Goal: Task Accomplishment & Management: Book appointment/travel/reservation

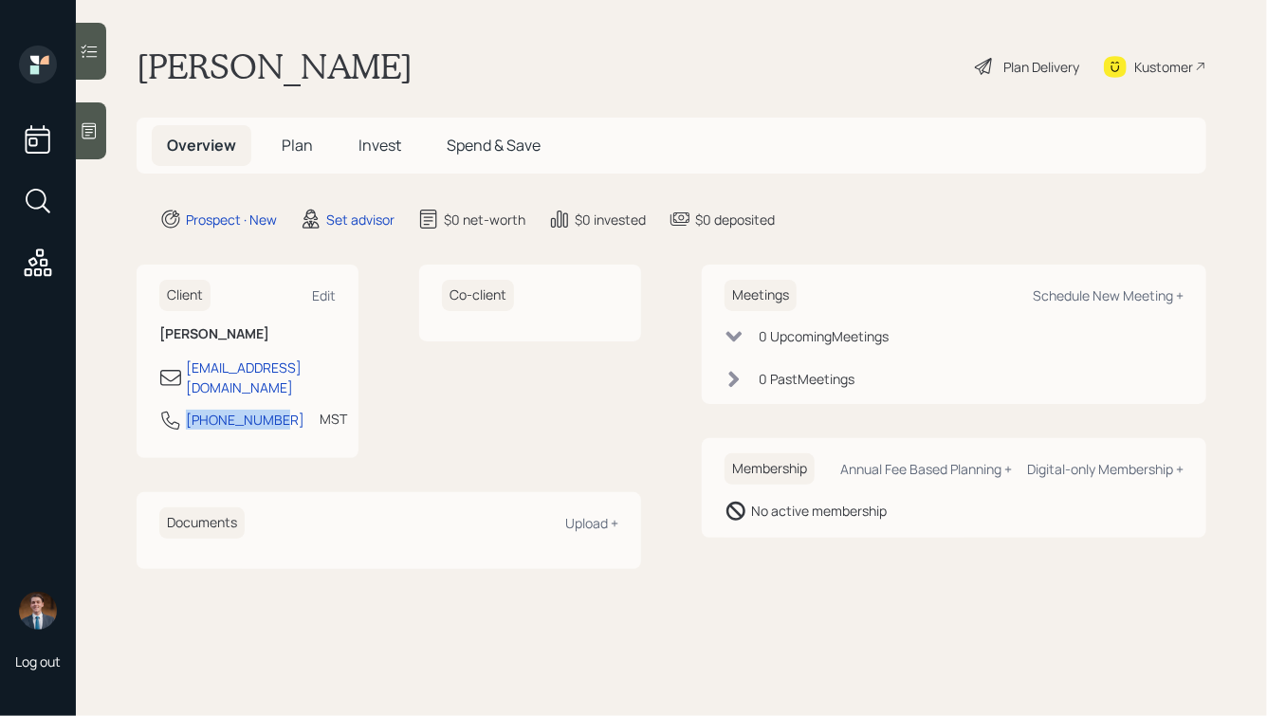
drag, startPoint x: 267, startPoint y: 401, endPoint x: 183, endPoint y: 401, distance: 83.5
click at [183, 409] on div "[PHONE_NUMBER] MST Currently 9:27 AM" at bounding box center [247, 426] width 176 height 34
copy div "[PHONE_NUMBER]"
click at [1097, 296] on div "Schedule New Meeting +" at bounding box center [1108, 295] width 151 height 18
select select "round-[PERSON_NAME]"
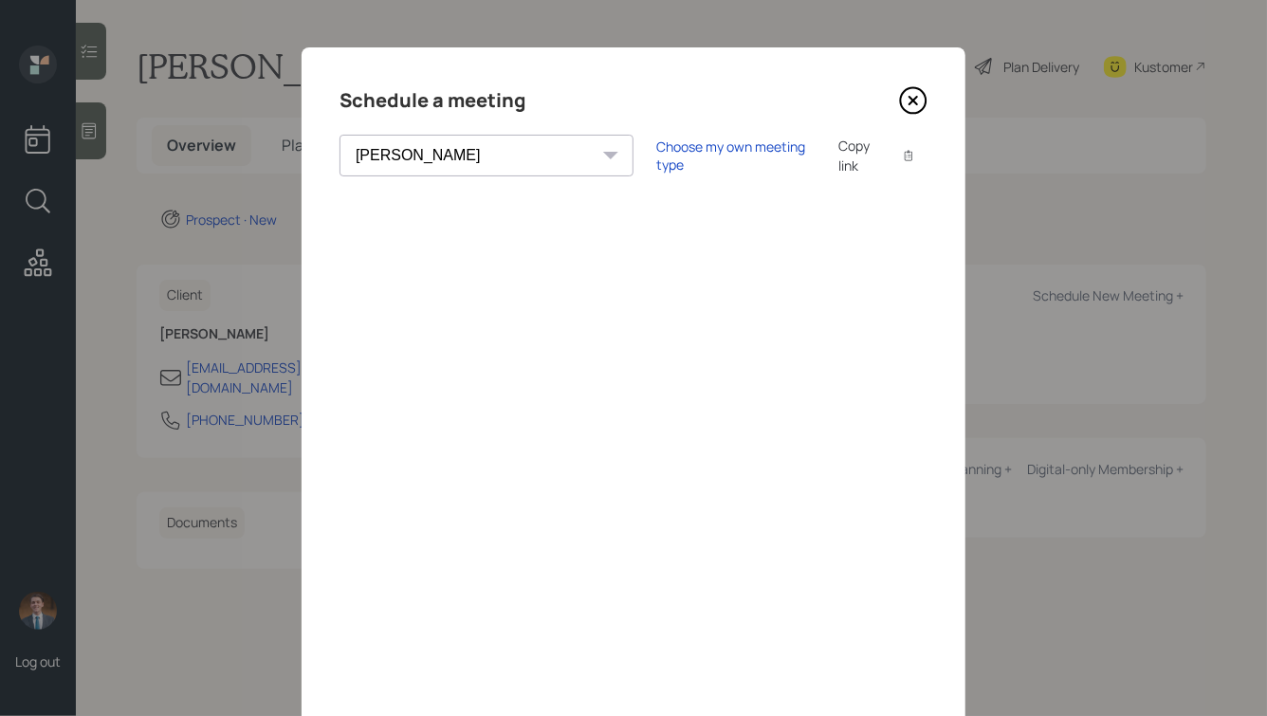
scroll to position [137, 0]
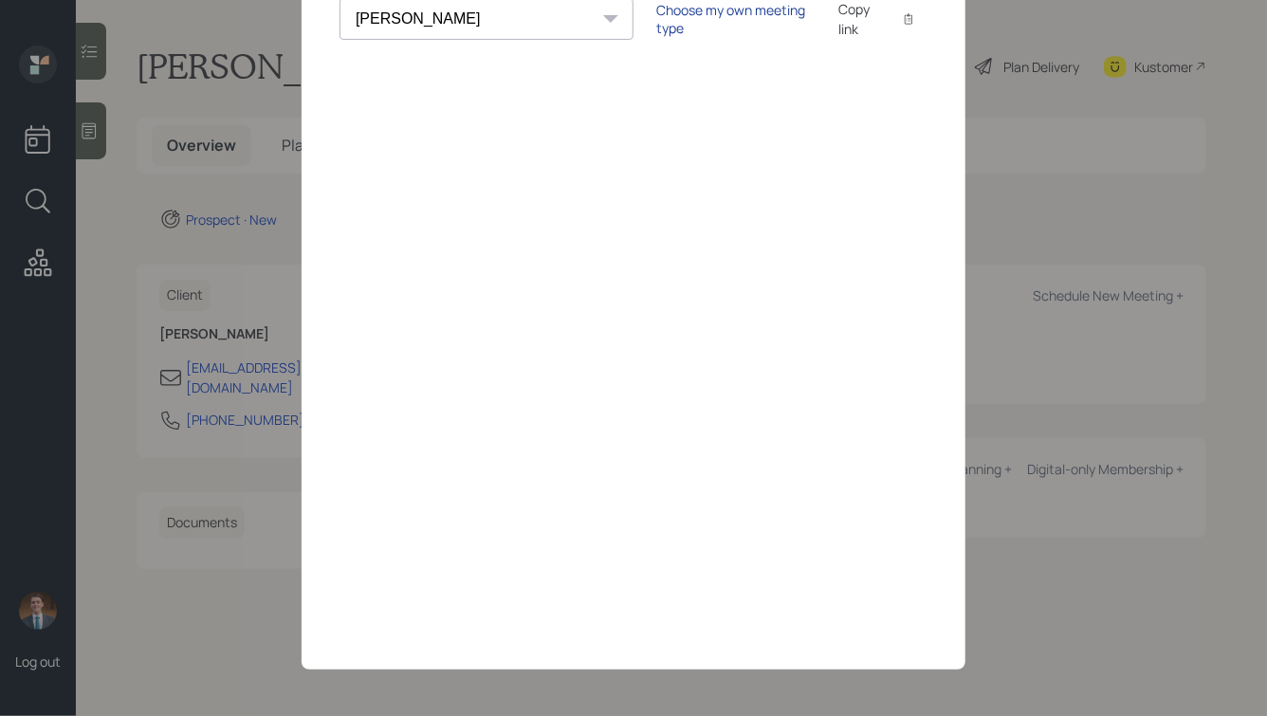
click at [656, 9] on div "Choose my own meeting type" at bounding box center [735, 19] width 159 height 36
